Goal: Transaction & Acquisition: Obtain resource

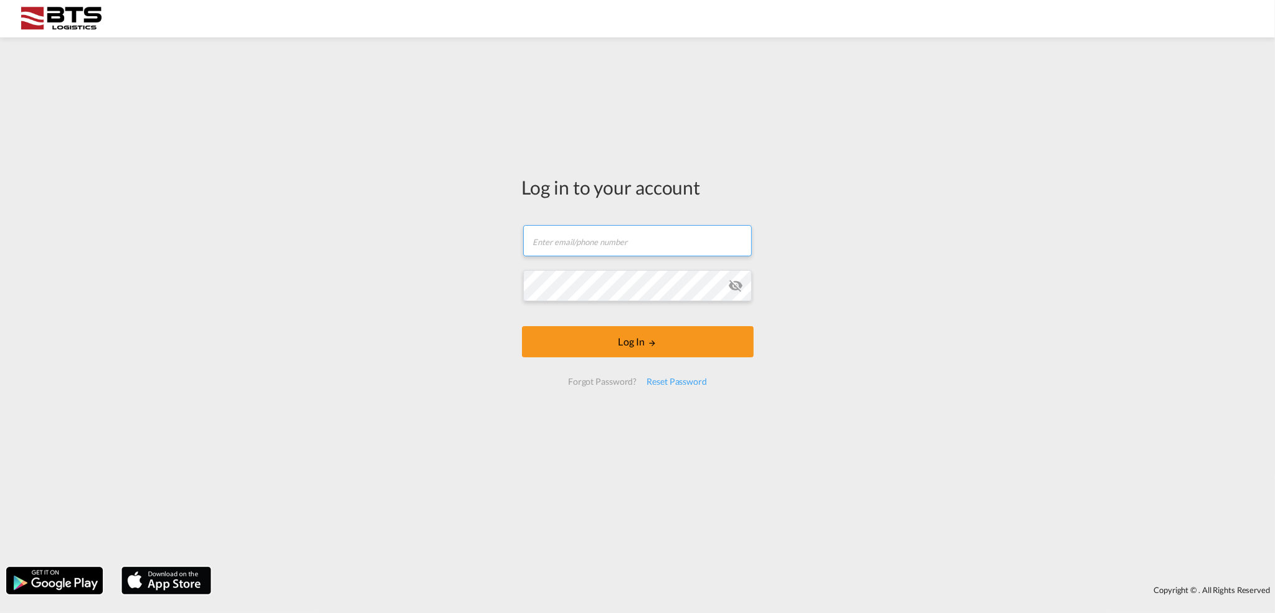
click at [603, 252] on input "text" at bounding box center [637, 240] width 229 height 31
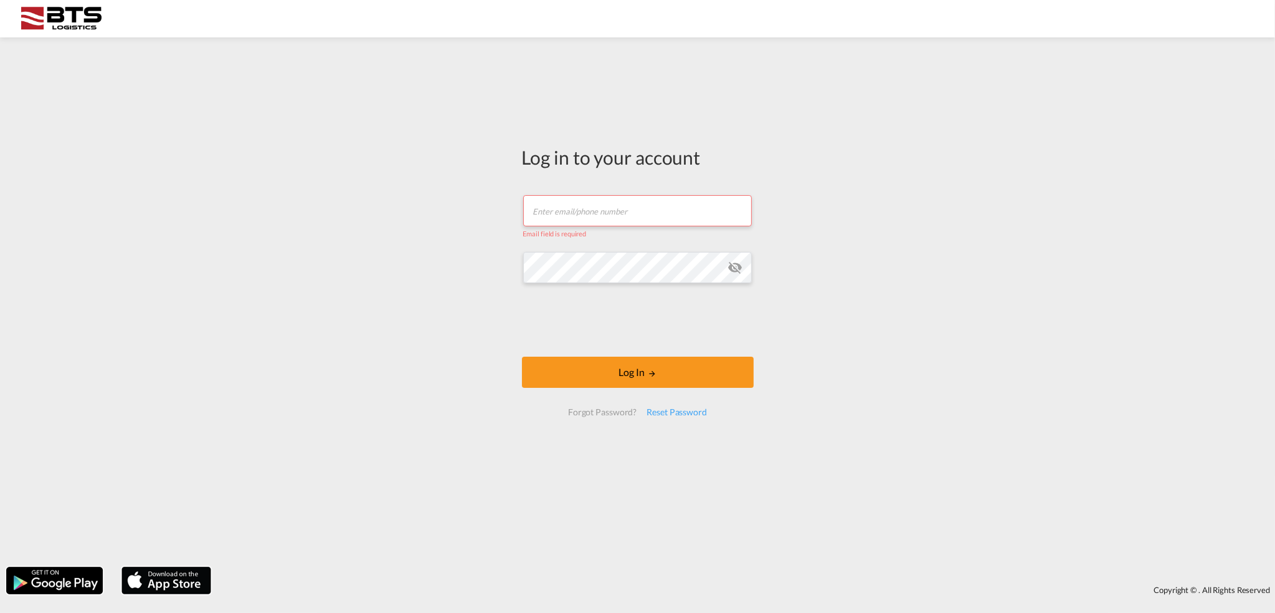
type input "[EMAIL_ADDRESS][DOMAIN_NAME]"
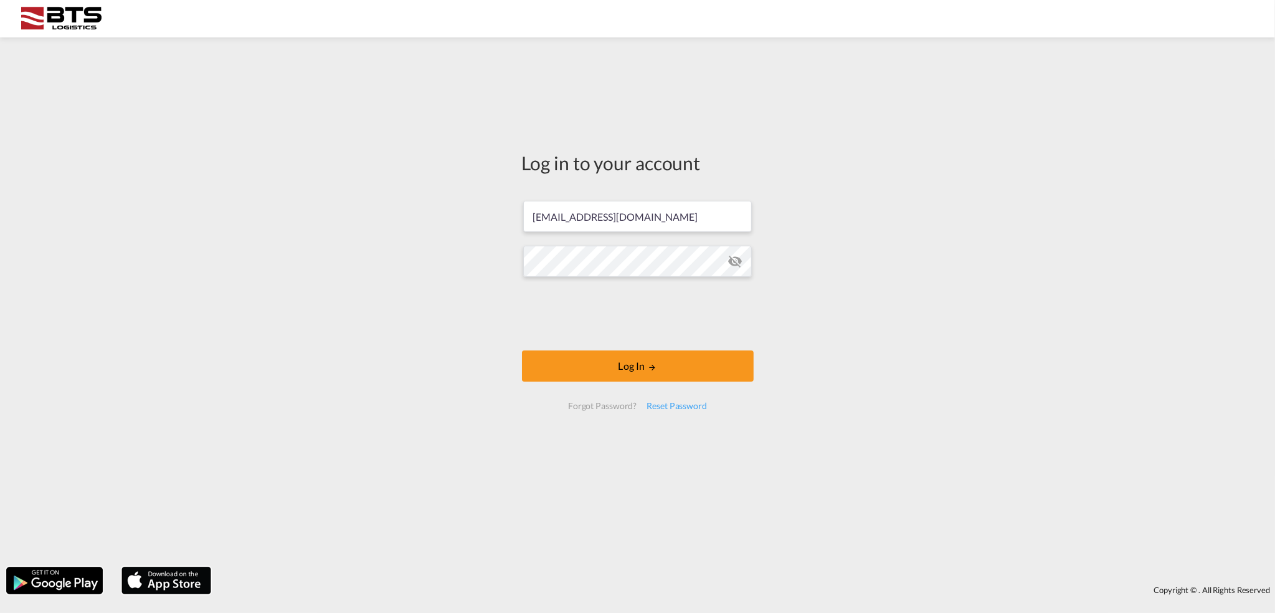
click at [788, 338] on div "Log in to your account [EMAIL_ADDRESS][DOMAIN_NAME] Log In Forgot Password? Res…" at bounding box center [637, 302] width 1275 height 517
click at [631, 364] on button "Log In" at bounding box center [638, 365] width 232 height 31
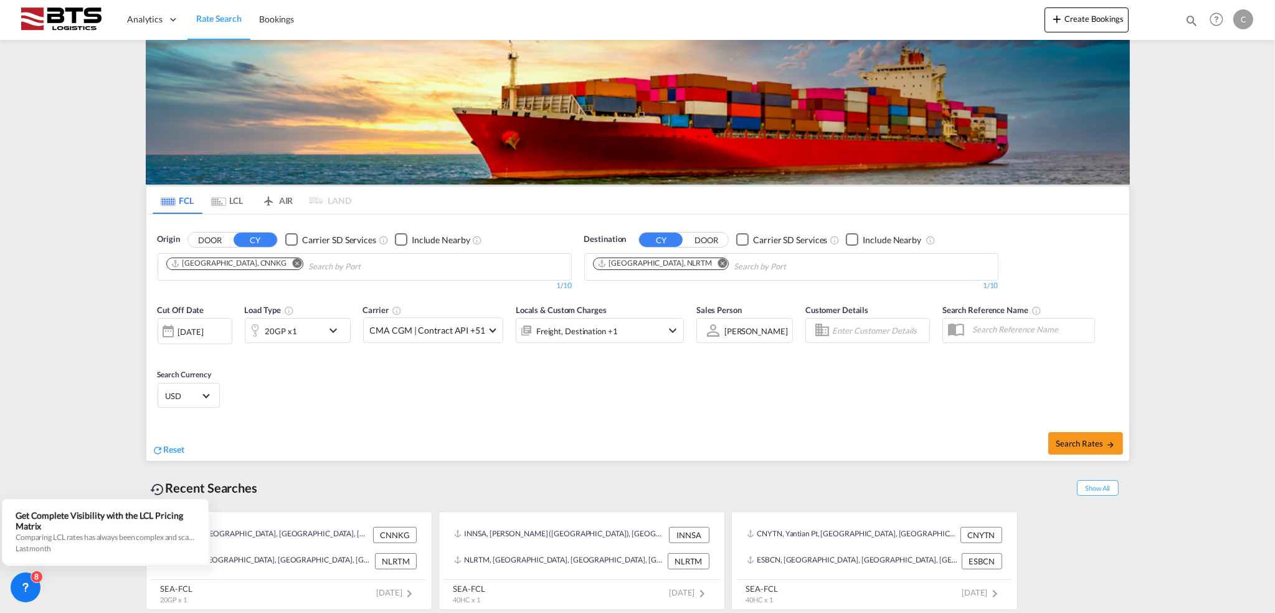
click at [357, 262] on input "Chips input." at bounding box center [367, 267] width 118 height 20
type input "[GEOGRAPHIC_DATA]"
click at [304, 300] on div "Surabaya [GEOGRAPHIC_DATA] IDSUB" at bounding box center [262, 294] width 237 height 37
click at [331, 325] on md-icon "icon-chevron-down" at bounding box center [336, 330] width 21 height 15
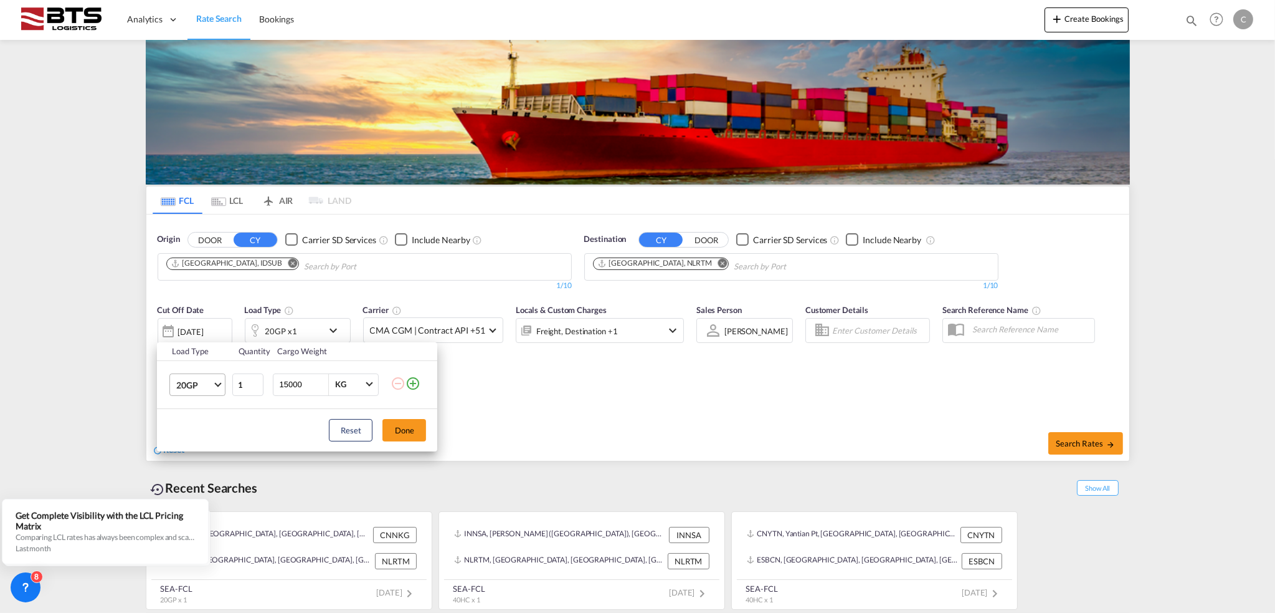
click at [218, 381] on span "Choose: \a20GP" at bounding box center [218, 382] width 7 height 7
click at [208, 441] on md-option "40HC" at bounding box center [208, 444] width 85 height 30
click at [406, 426] on button "Done" at bounding box center [405, 430] width 44 height 22
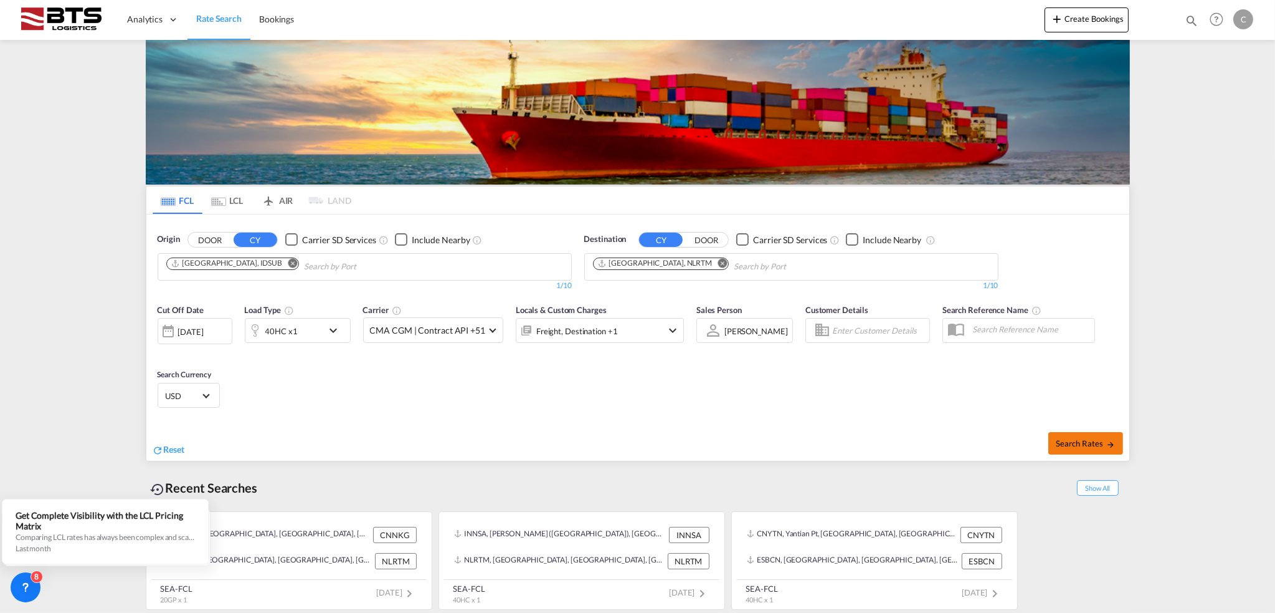
click at [1080, 441] on span "Search Rates" at bounding box center [1086, 443] width 60 height 10
type input "IDSUB to NLRTM / [DATE]"
